Goal: Information Seeking & Learning: Learn about a topic

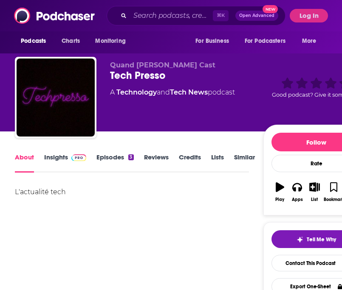
click at [120, 164] on link "Episodes 3" at bounding box center [114, 163] width 37 height 20
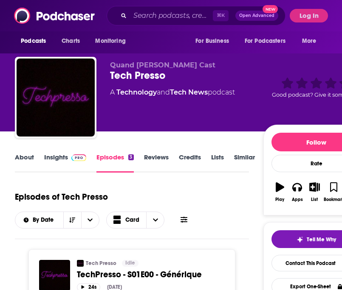
scroll to position [83, 0]
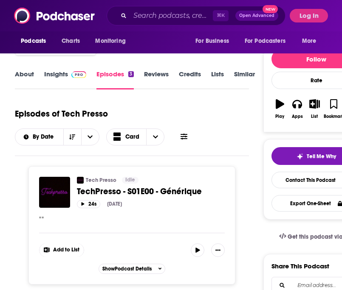
click at [49, 69] on div "About Insights Episodes 3 Reviews Credits Lists Similar" at bounding box center [132, 79] width 234 height 21
click at [49, 76] on link "Insights" at bounding box center [65, 80] width 42 height 20
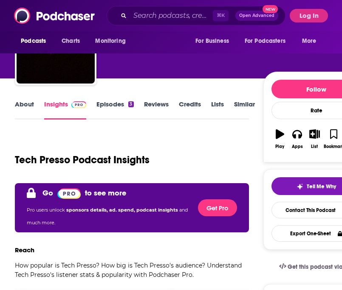
scroll to position [183, 0]
